Goal: Task Accomplishment & Management: Use online tool/utility

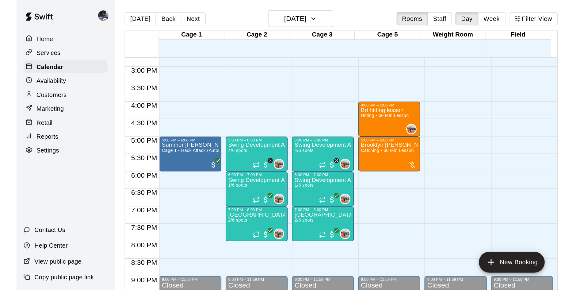
scroll to position [375, 0]
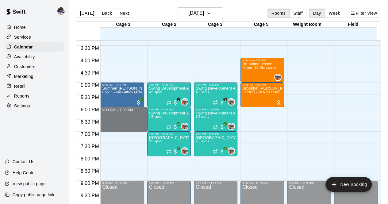
drag, startPoint x: 135, startPoint y: 108, endPoint x: 139, endPoint y: 125, distance: 18.2
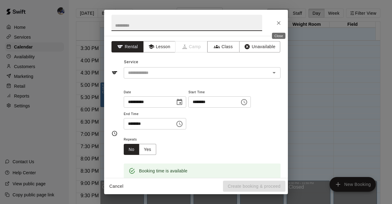
click at [278, 27] on button "Close" at bounding box center [278, 22] width 11 height 11
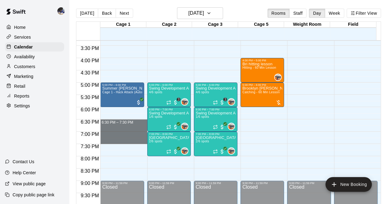
drag, startPoint x: 133, startPoint y: 120, endPoint x: 131, endPoint y: 140, distance: 20.3
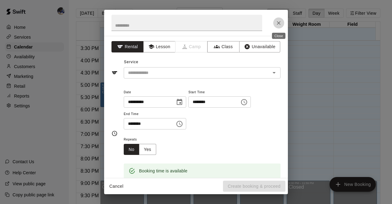
click at [282, 23] on icon "Close" at bounding box center [279, 23] width 6 height 6
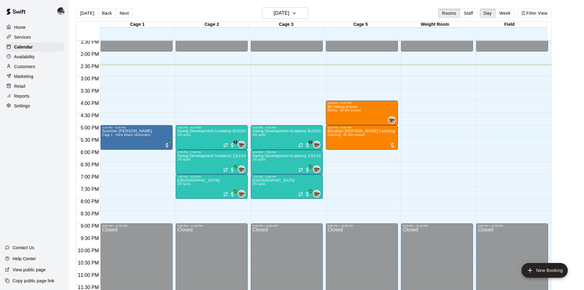
scroll to position [333, 0]
click at [25, 98] on p "Reports" at bounding box center [21, 96] width 15 height 6
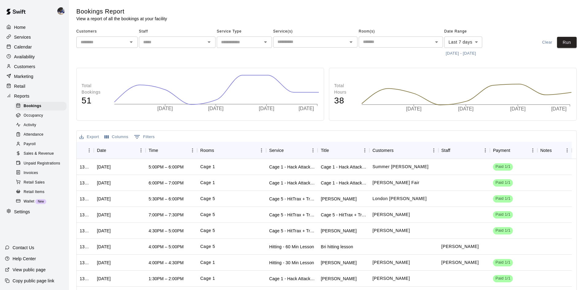
click at [40, 157] on span "Sales & Revenue" at bounding box center [39, 153] width 30 height 6
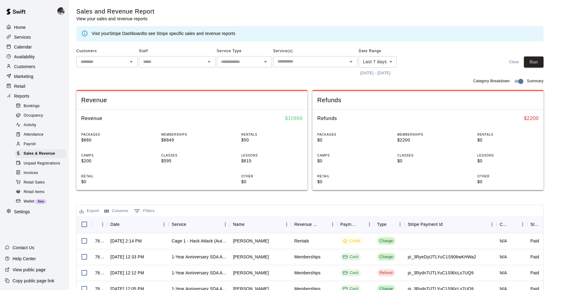
click at [386, 74] on button "[DATE] - [DATE]" at bounding box center [375, 73] width 33 height 10
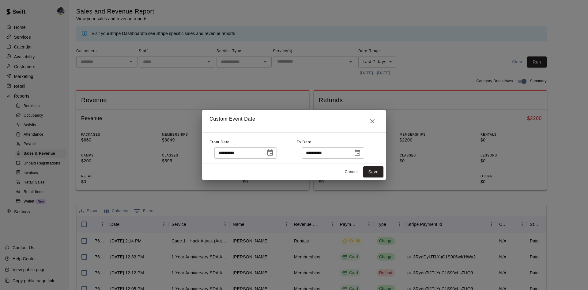
click at [273, 151] on icon "Choose date, selected date is Aug 14, 2025" at bounding box center [271, 152] width 6 height 6
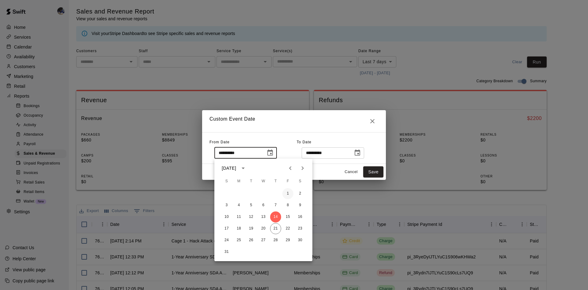
click at [287, 193] on button "1" at bounding box center [288, 193] width 11 height 11
type input "**********"
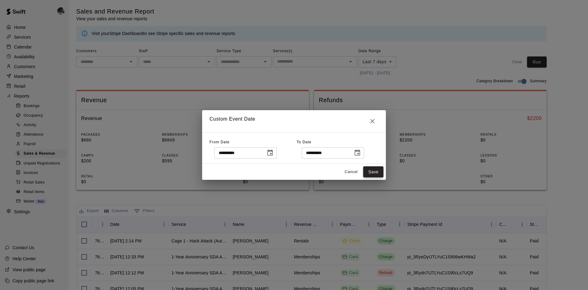
click at [374, 170] on button "Save" at bounding box center [374, 171] width 20 height 11
type input "******"
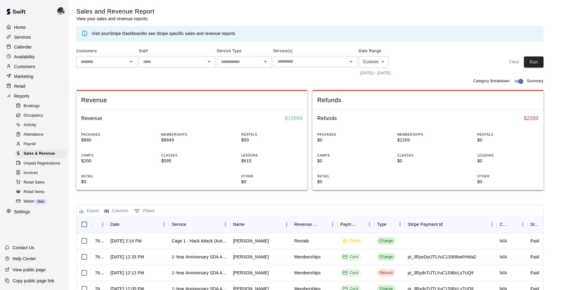
click at [387, 56] on div "Customers ​ Staff ​ Service Type ​ Service(s) ​ Date Range Custom ****** ​ [DAT…" at bounding box center [309, 62] width 467 height 32
click at [387, 65] on button "Run" at bounding box center [534, 61] width 20 height 11
click at [23, 48] on p "Calendar" at bounding box center [23, 47] width 18 height 6
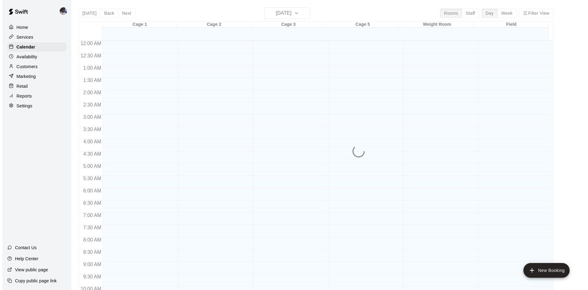
scroll to position [314, 0]
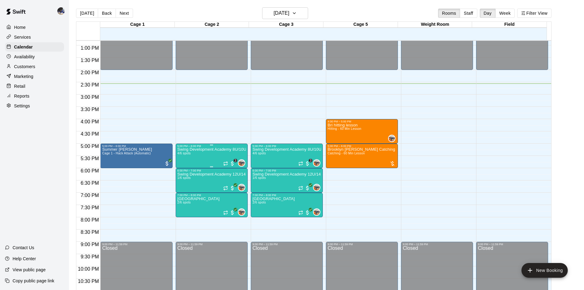
click at [198, 149] on p "Swing Development Academy 8U/10U" at bounding box center [211, 149] width 68 height 0
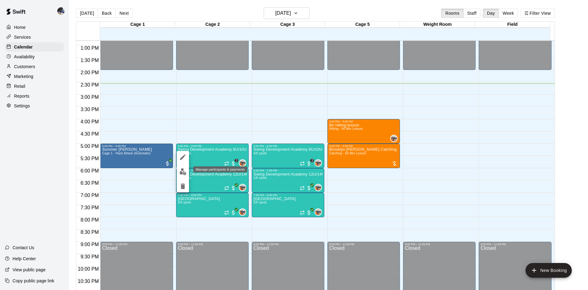
click at [181, 170] on img "edit" at bounding box center [183, 171] width 7 height 7
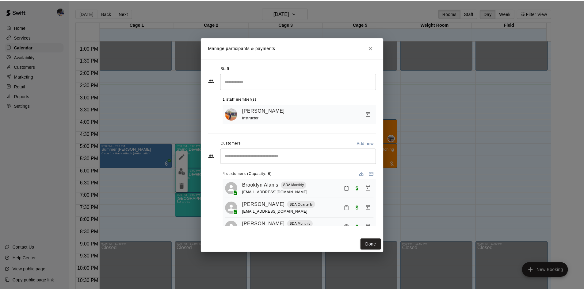
scroll to position [0, 0]
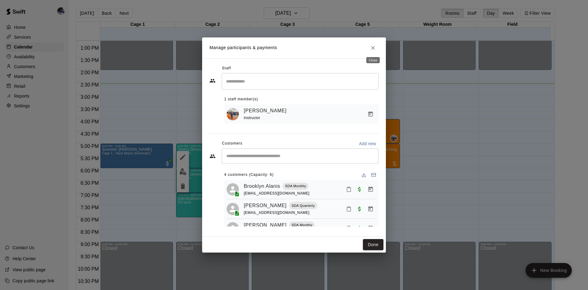
click at [375, 47] on icon "Close" at bounding box center [373, 48] width 6 height 6
